Goal: Browse casually: Explore the website without a specific task or goal

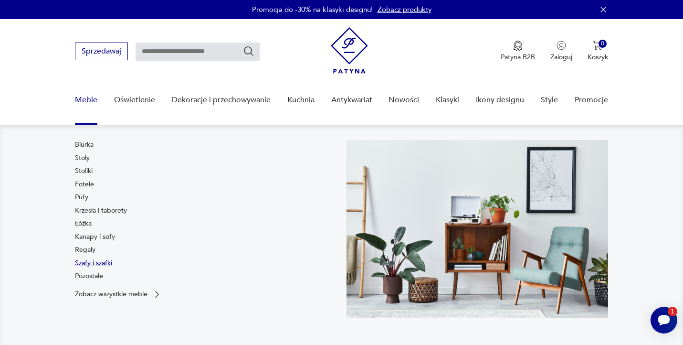
click at [97, 263] on link "Szafy i szafki" at bounding box center [93, 263] width 37 height 10
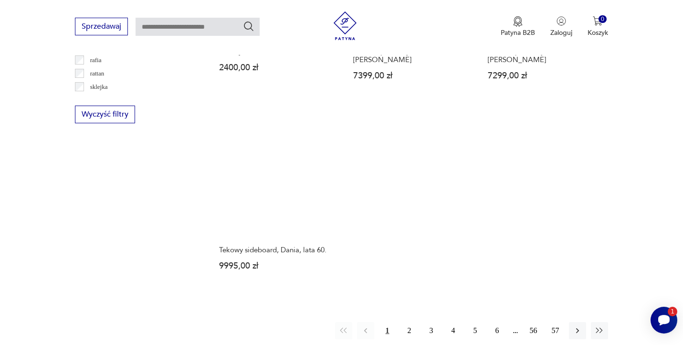
scroll to position [1341, 0]
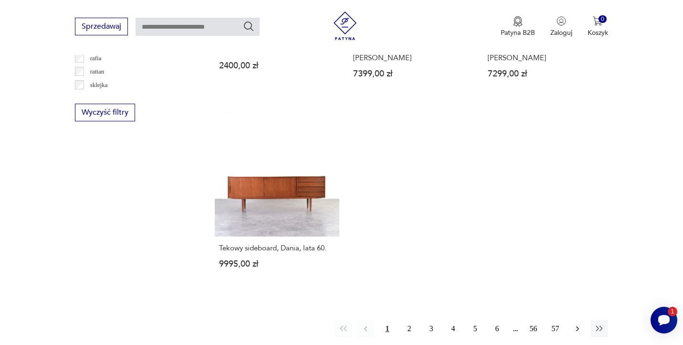
click at [576, 324] on icon "button" at bounding box center [578, 329] width 10 height 10
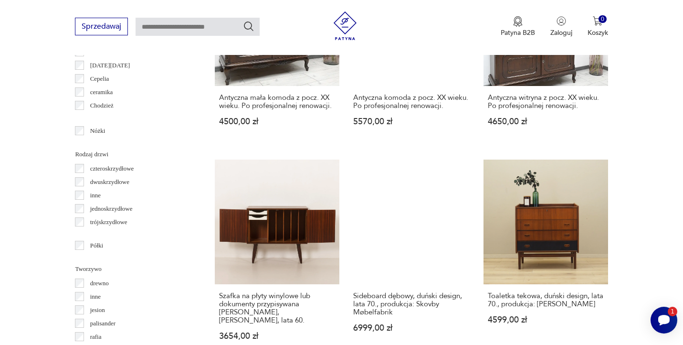
scroll to position [1064, 0]
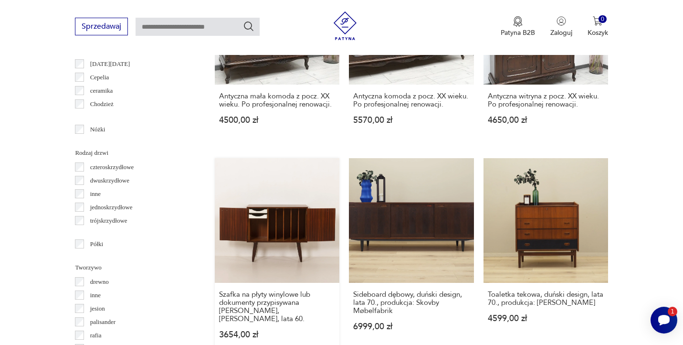
click at [283, 232] on link "Szafka na płyty winylowe lub dokumenty przypisywana [PERSON_NAME], [PERSON_NAME…" at bounding box center [277, 257] width 125 height 199
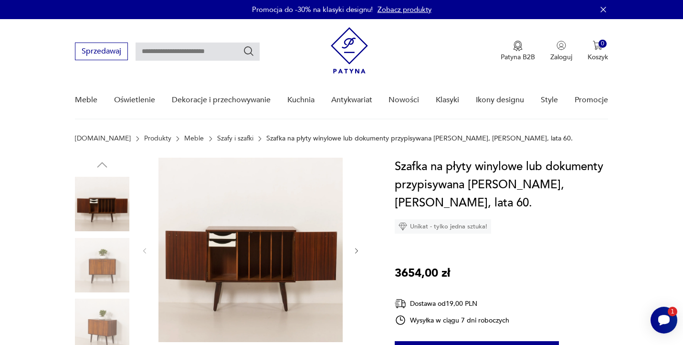
click at [356, 250] on icon "button" at bounding box center [357, 251] width 8 height 8
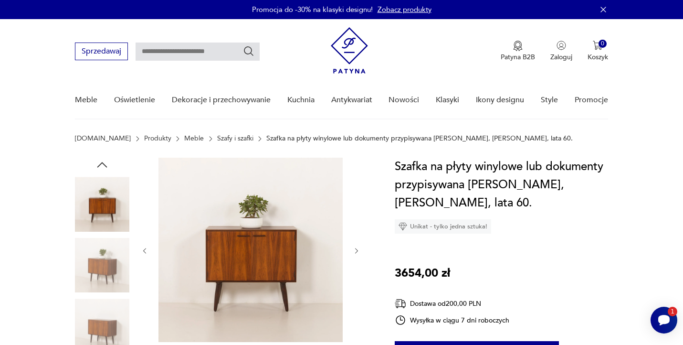
click at [356, 250] on icon "button" at bounding box center [357, 251] width 8 height 8
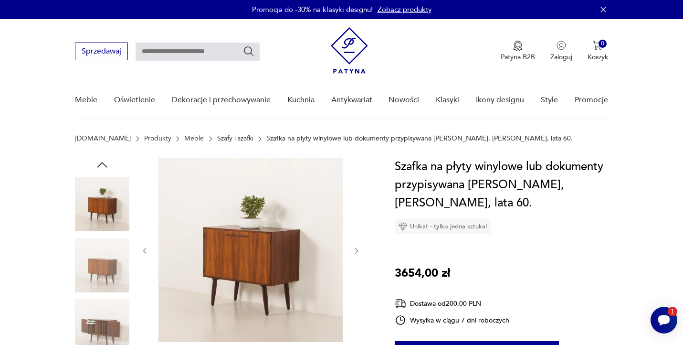
click at [356, 250] on icon "button" at bounding box center [357, 251] width 8 height 8
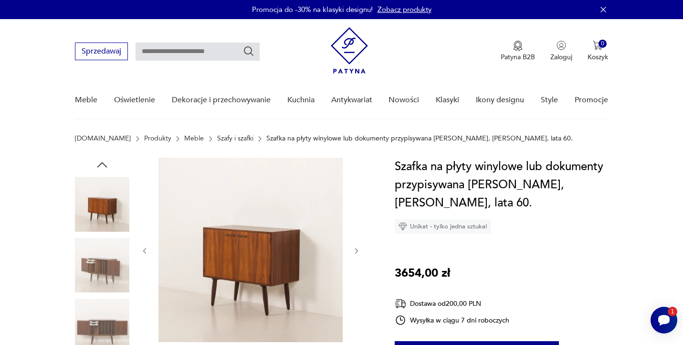
click at [356, 250] on icon "button" at bounding box center [357, 251] width 8 height 8
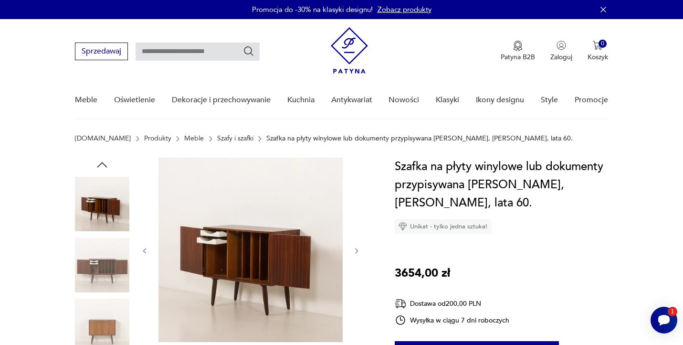
click at [356, 250] on icon "button" at bounding box center [357, 251] width 8 height 8
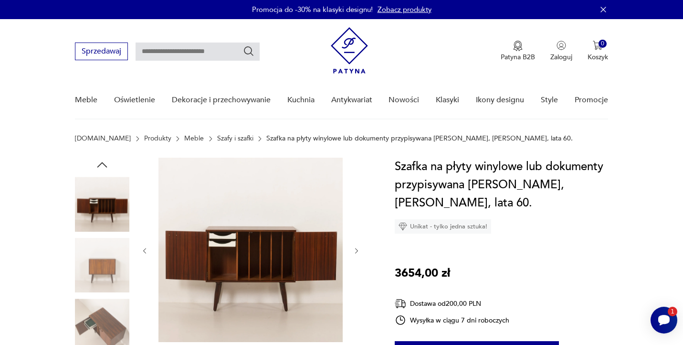
click at [356, 250] on icon "button" at bounding box center [357, 251] width 8 height 8
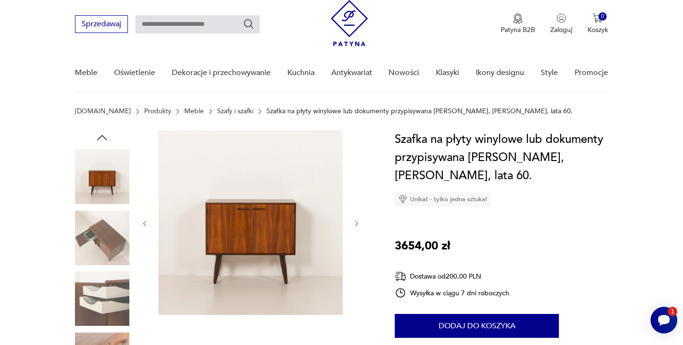
scroll to position [25, 0]
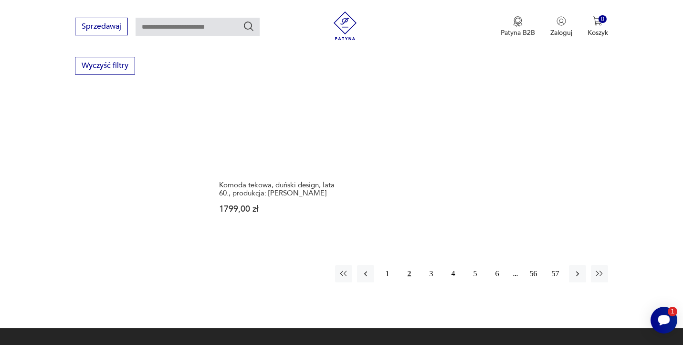
scroll to position [1390, 0]
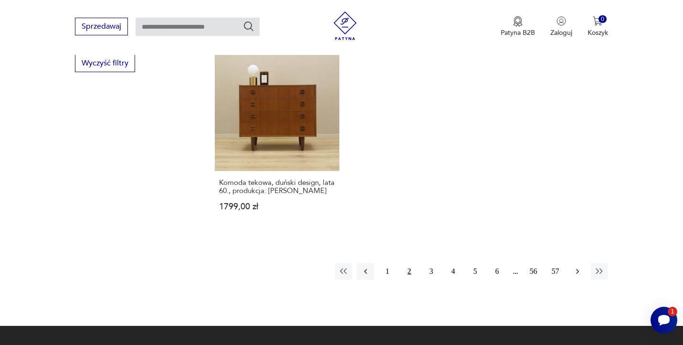
click at [572, 263] on button "button" at bounding box center [577, 271] width 17 height 17
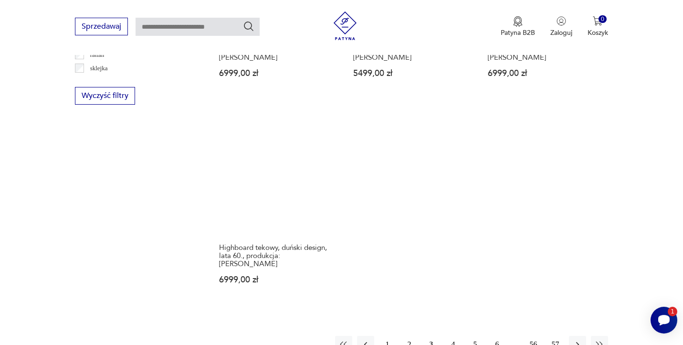
scroll to position [1362, 0]
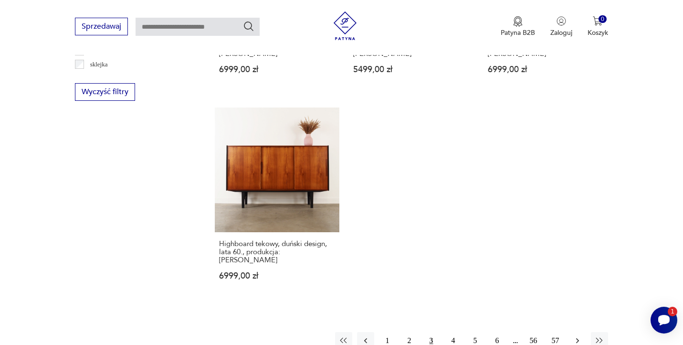
click at [575, 332] on button "button" at bounding box center [577, 340] width 17 height 17
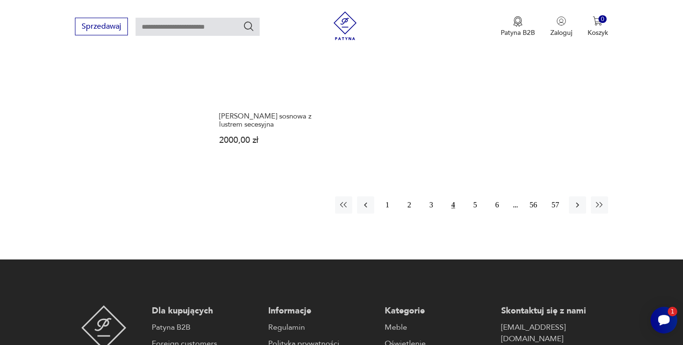
scroll to position [1467, 0]
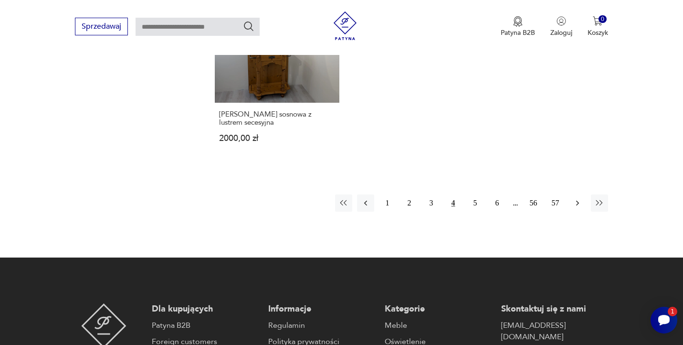
click at [577, 201] on icon "button" at bounding box center [577, 203] width 3 height 5
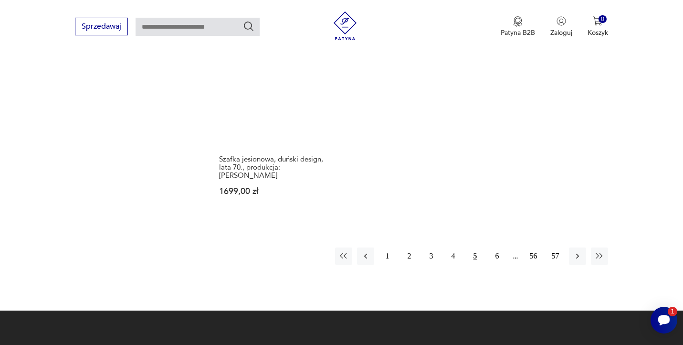
scroll to position [1423, 0]
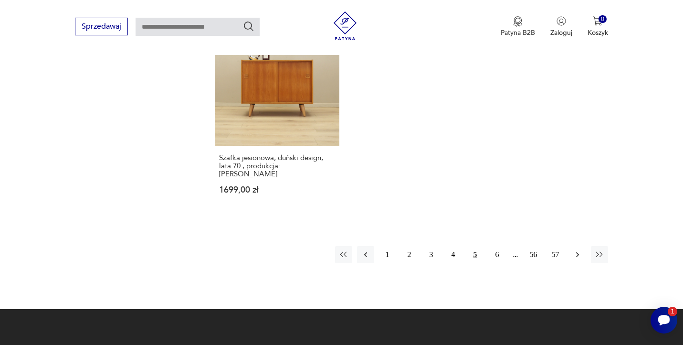
click at [575, 250] on icon "button" at bounding box center [578, 255] width 10 height 10
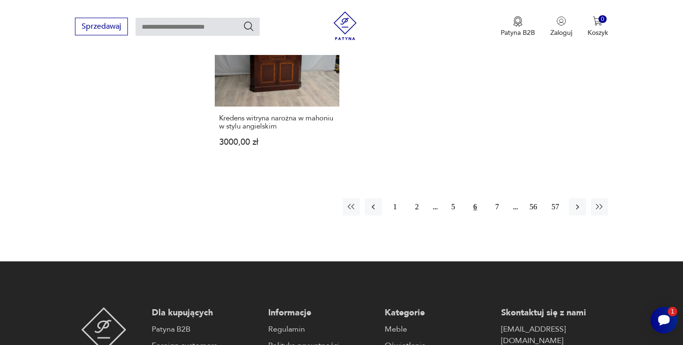
scroll to position [1466, 0]
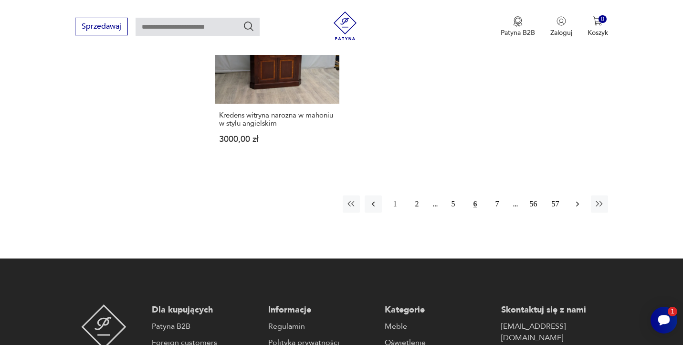
click at [578, 199] on icon "button" at bounding box center [578, 204] width 10 height 10
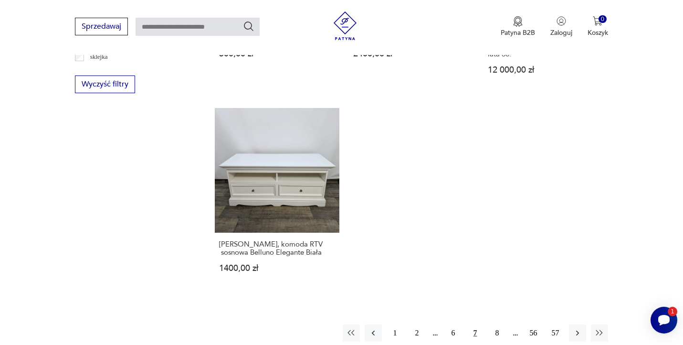
scroll to position [1383, 0]
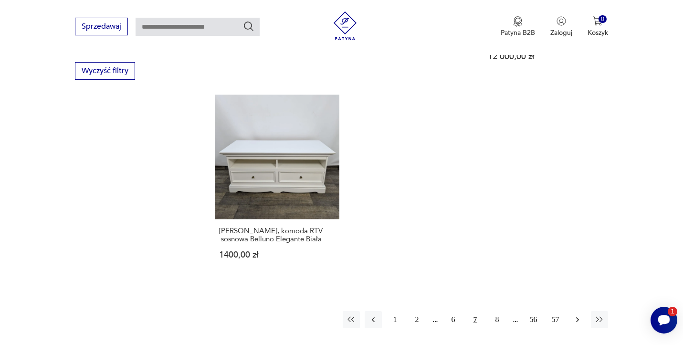
click at [581, 315] on icon "button" at bounding box center [578, 320] width 10 height 10
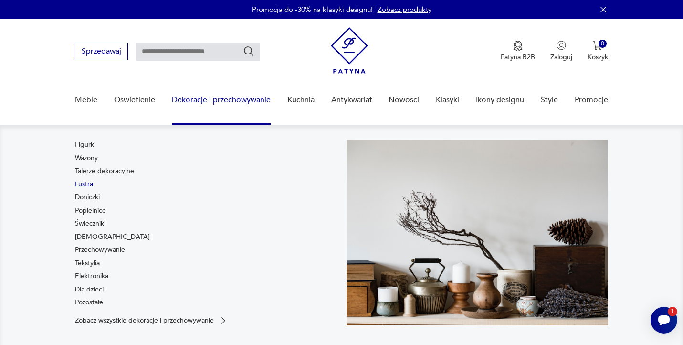
click at [85, 187] on link "Lustra" at bounding box center [84, 185] width 18 height 10
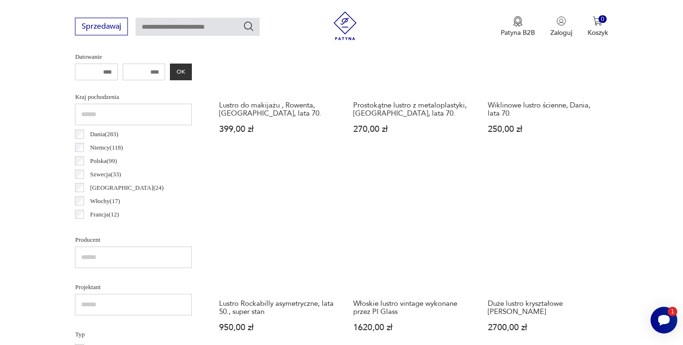
scroll to position [460, 0]
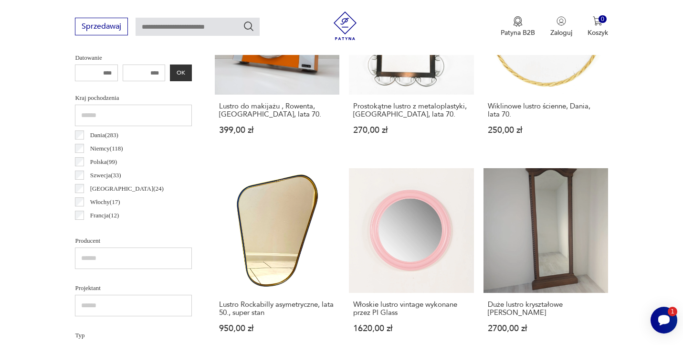
click at [84, 136] on label "[PERSON_NAME] ( 283 )" at bounding box center [101, 134] width 34 height 13
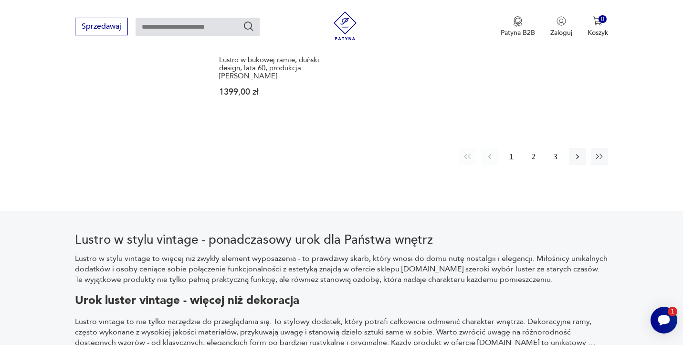
scroll to position [1543, 0]
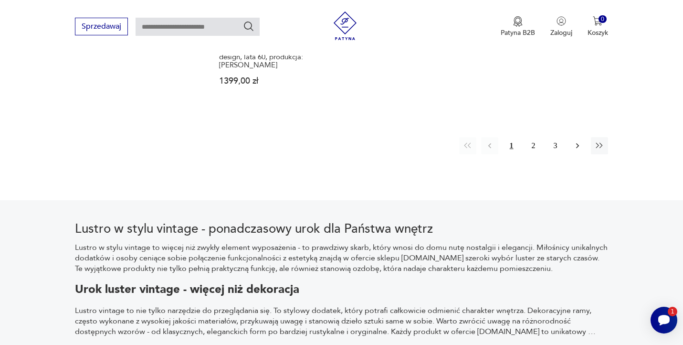
click at [575, 141] on icon "button" at bounding box center [578, 146] width 10 height 10
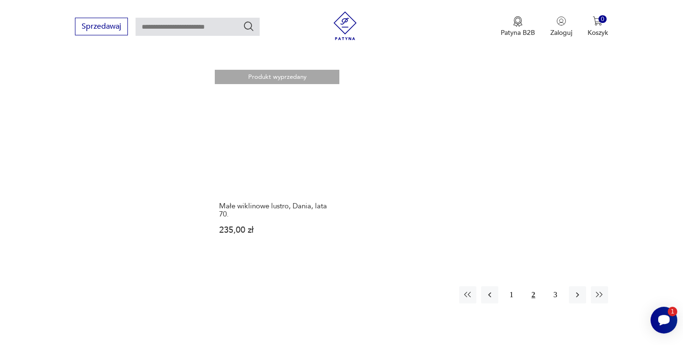
scroll to position [1381, 0]
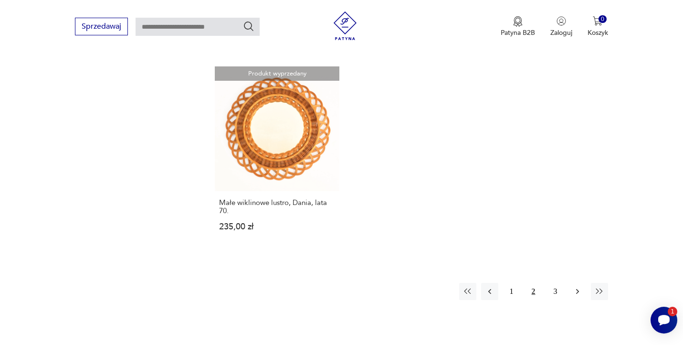
click at [579, 286] on icon "button" at bounding box center [578, 291] width 10 height 10
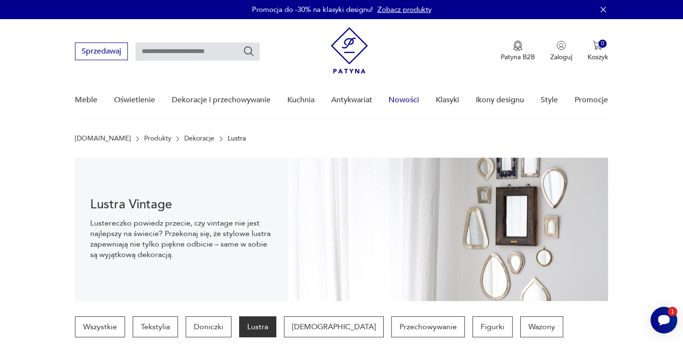
click at [407, 101] on link "Nowości" at bounding box center [404, 100] width 31 height 37
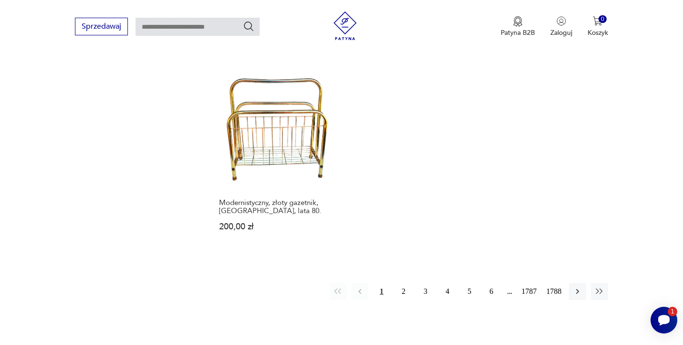
scroll to position [1275, 0]
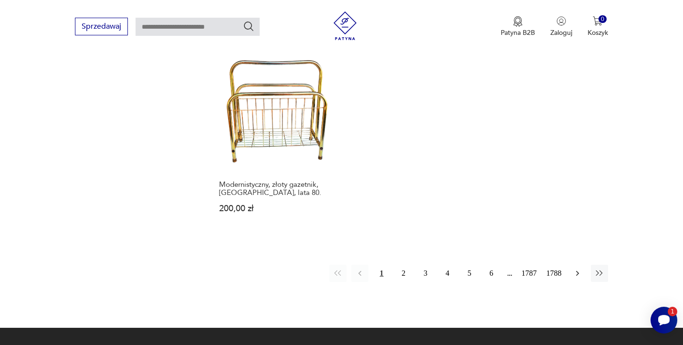
click at [578, 271] on icon "button" at bounding box center [577, 273] width 3 height 5
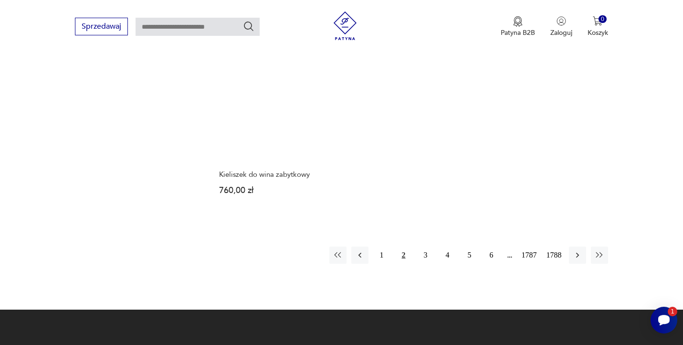
scroll to position [1269, 0]
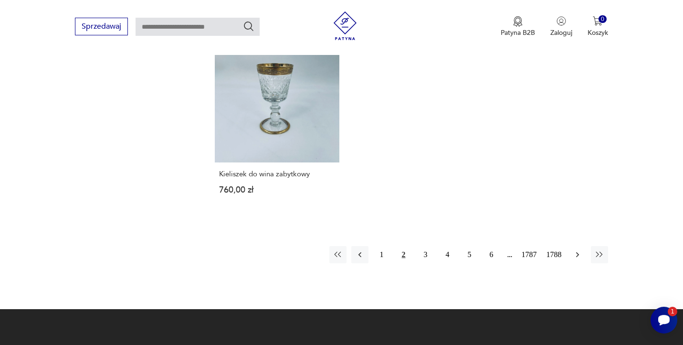
click at [577, 250] on icon "button" at bounding box center [578, 255] width 10 height 10
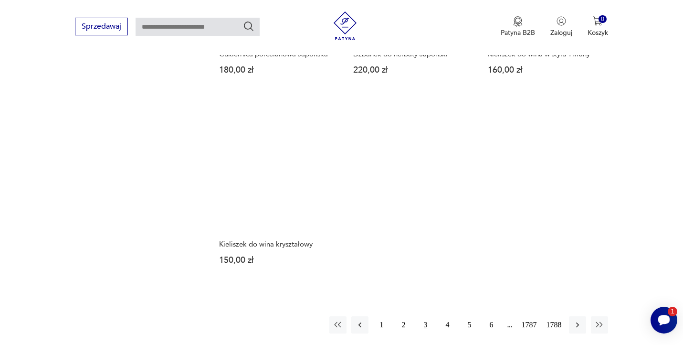
scroll to position [1192, 0]
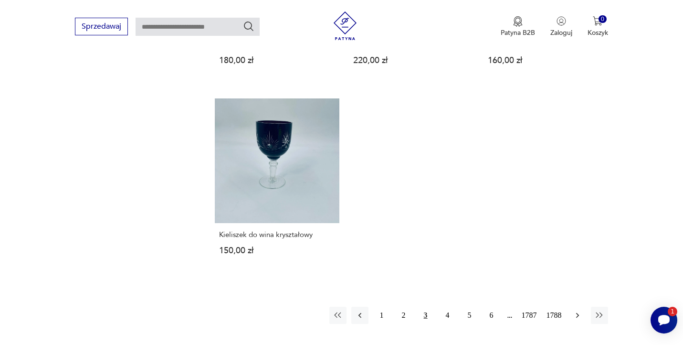
click at [575, 310] on icon "button" at bounding box center [578, 315] width 10 height 10
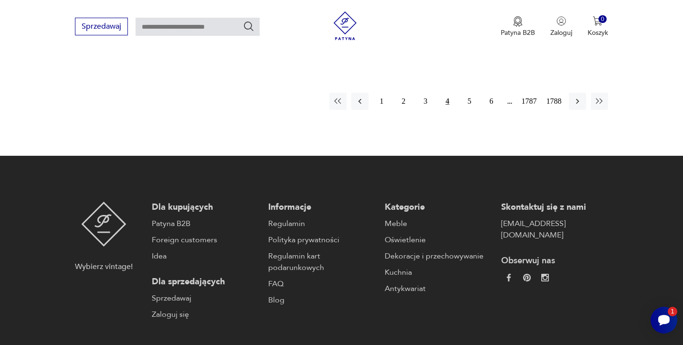
scroll to position [1423, 0]
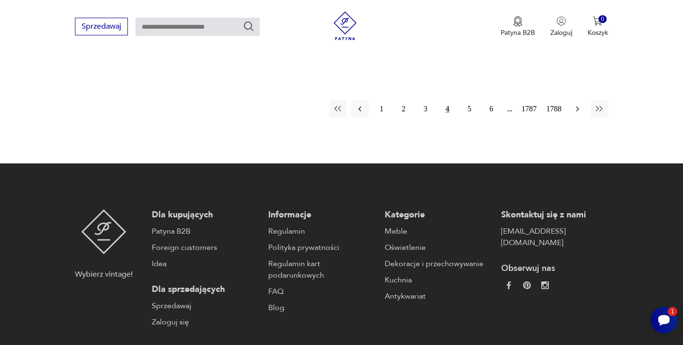
click at [576, 113] on icon "button" at bounding box center [578, 109] width 10 height 10
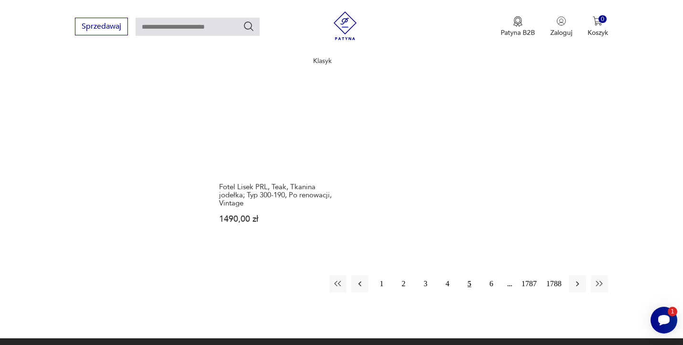
scroll to position [1282, 0]
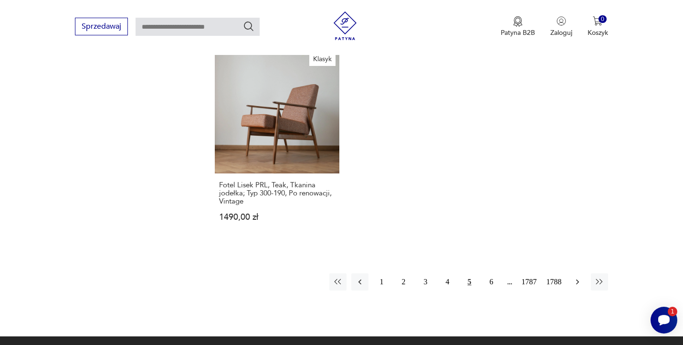
click at [573, 277] on icon "button" at bounding box center [578, 282] width 10 height 10
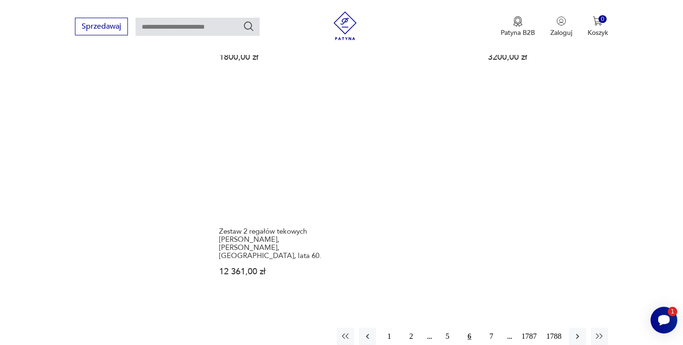
scroll to position [1246, 0]
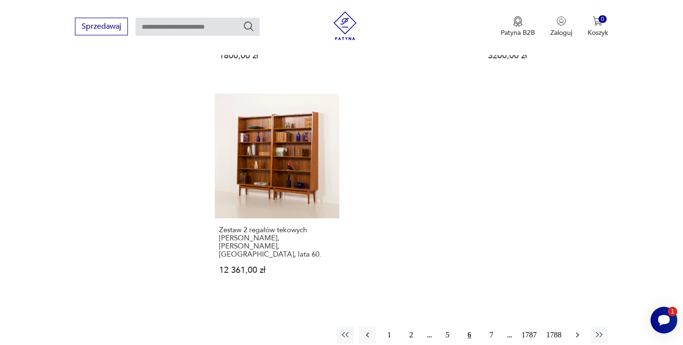
click at [573, 330] on icon "button" at bounding box center [578, 335] width 10 height 10
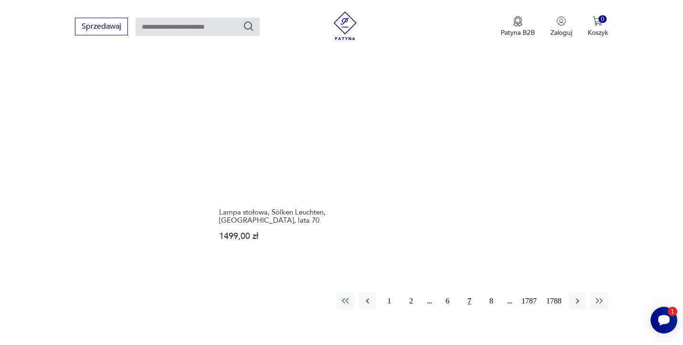
scroll to position [1298, 0]
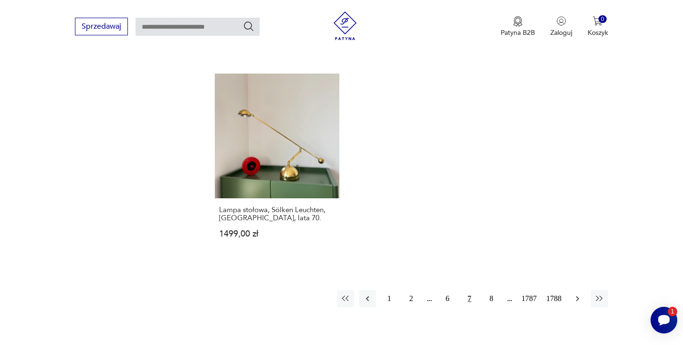
click at [575, 294] on icon "button" at bounding box center [578, 299] width 10 height 10
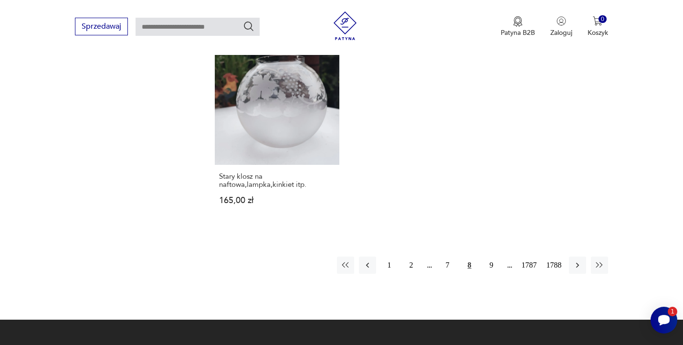
scroll to position [1304, 0]
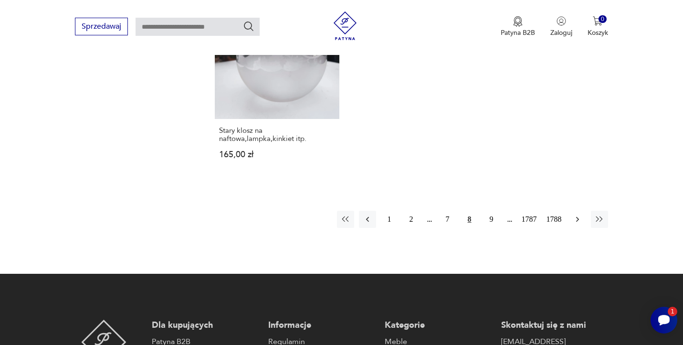
click at [573, 224] on icon "button" at bounding box center [578, 219] width 10 height 10
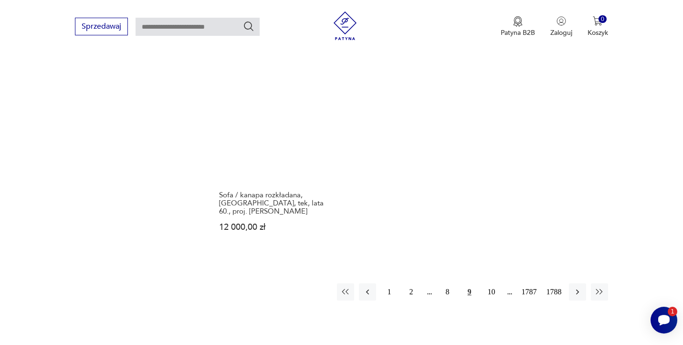
scroll to position [1249, 0]
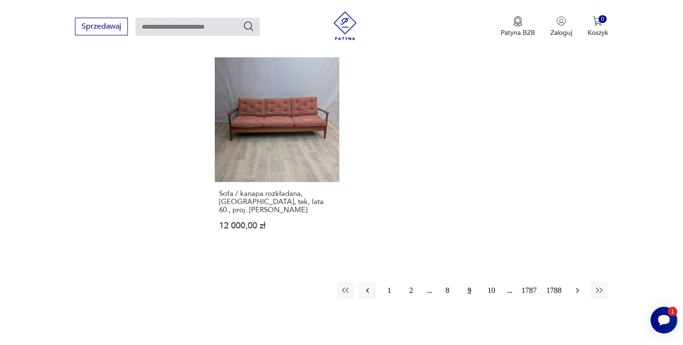
click at [574, 286] on icon "button" at bounding box center [578, 291] width 10 height 10
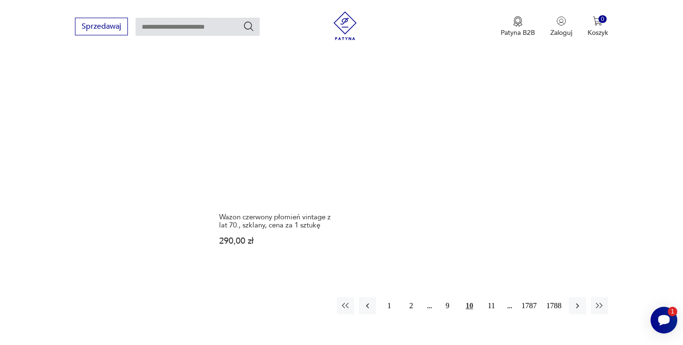
scroll to position [1227, 0]
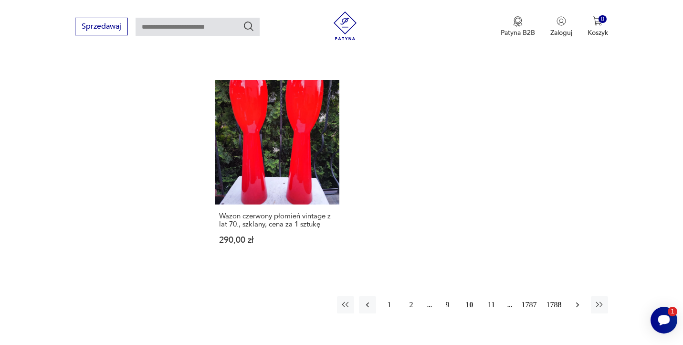
click at [574, 300] on icon "button" at bounding box center [578, 305] width 10 height 10
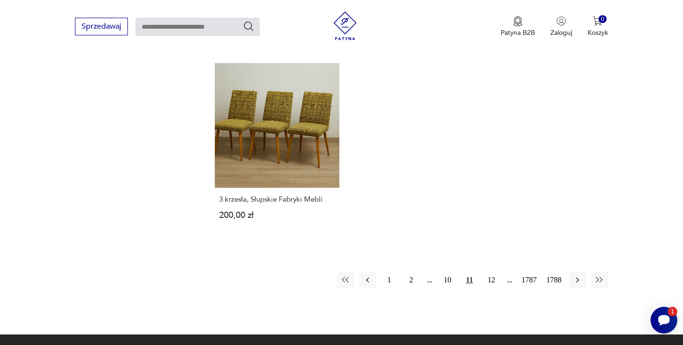
scroll to position [1236, 0]
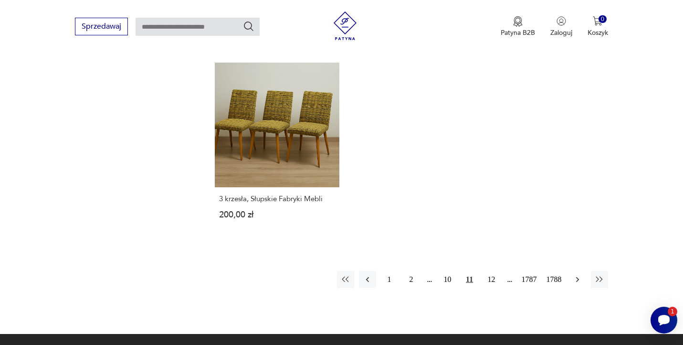
click at [571, 274] on button "button" at bounding box center [577, 279] width 17 height 17
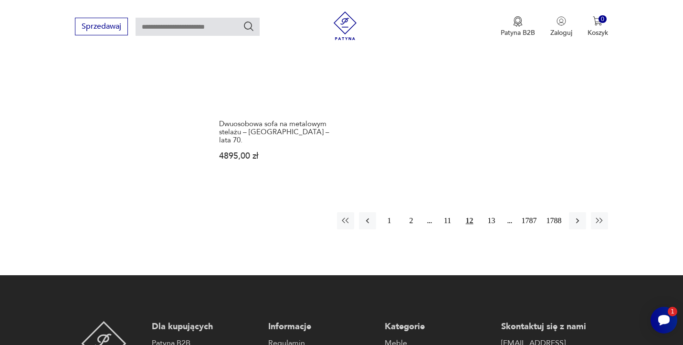
scroll to position [1342, 0]
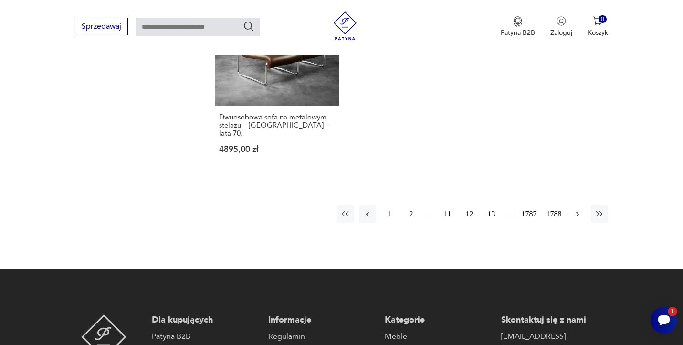
click at [572, 205] on button "button" at bounding box center [577, 213] width 17 height 17
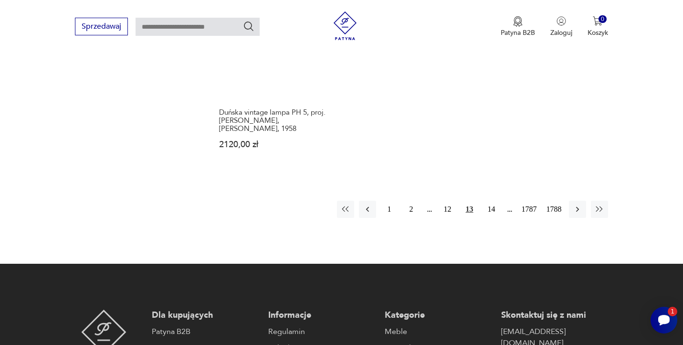
scroll to position [1345, 0]
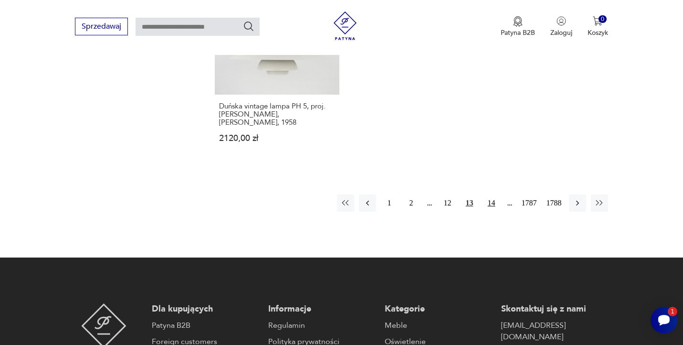
click at [487, 194] on button "14" at bounding box center [491, 202] width 17 height 17
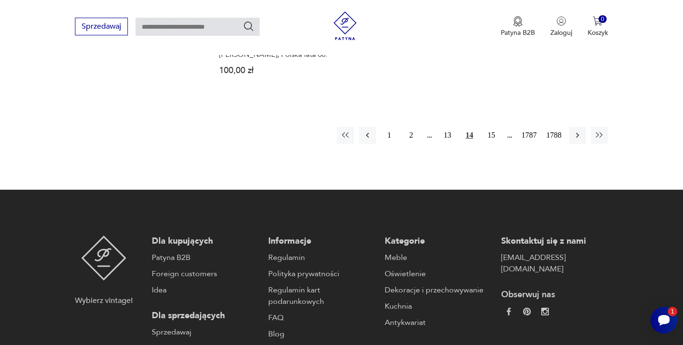
scroll to position [1439, 0]
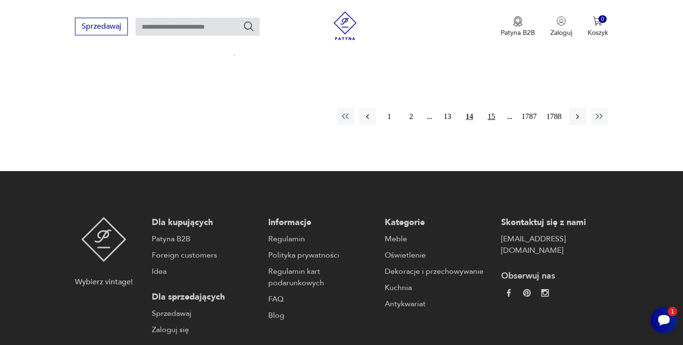
click at [485, 108] on button "15" at bounding box center [491, 116] width 17 height 17
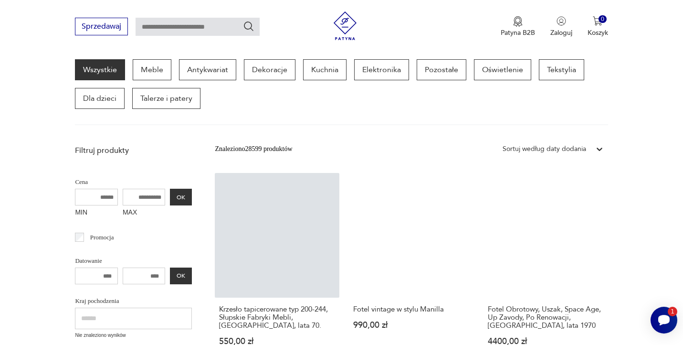
scroll to position [124, 0]
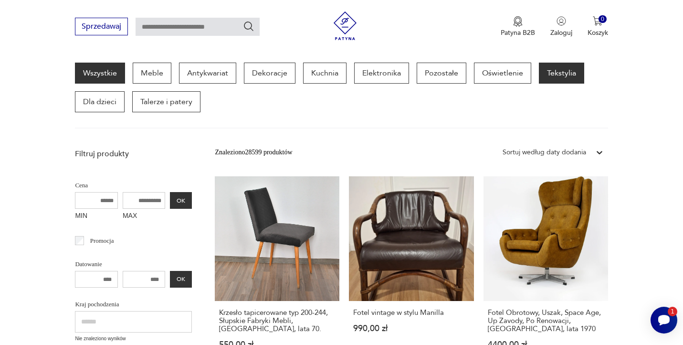
click at [554, 69] on p "Tekstylia" at bounding box center [561, 73] width 45 height 21
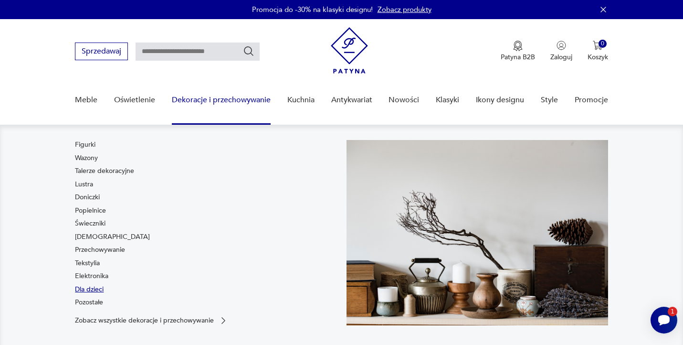
click at [95, 289] on link "Dla dzieci" at bounding box center [89, 290] width 29 height 10
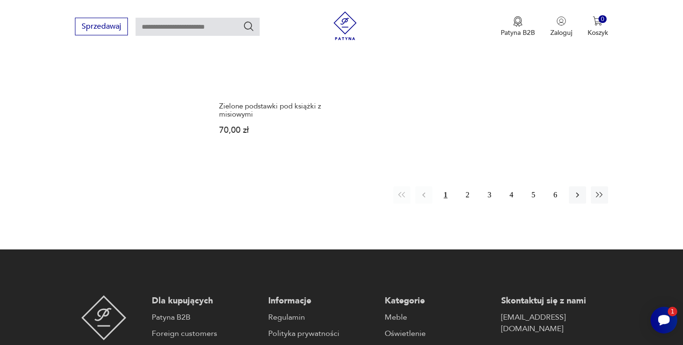
scroll to position [1424, 0]
